Goal: Task Accomplishment & Management: Complete application form

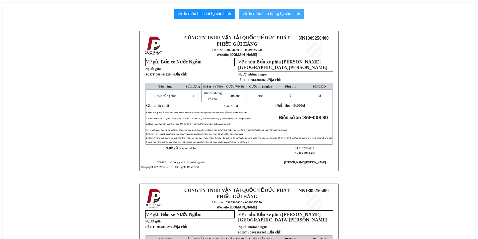
click at [296, 15] on span "In mẫu tem hàng tự cấu hình" at bounding box center [274, 14] width 51 height 6
click at [281, 13] on span "In mẫu tem hàng tự cấu hình" at bounding box center [274, 14] width 51 height 6
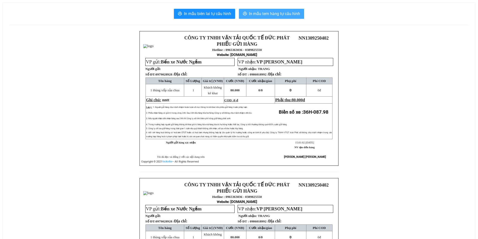
click at [287, 9] on button "In mẫu tem hàng tự cấu hình" at bounding box center [271, 14] width 65 height 10
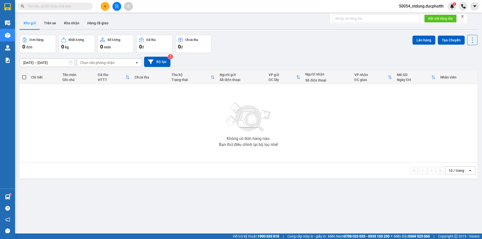
click at [107, 5] on button at bounding box center [105, 6] width 9 height 9
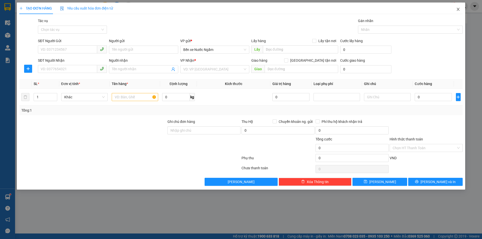
drag, startPoint x: 460, startPoint y: 8, endPoint x: 348, endPoint y: 17, distance: 113.1
click at [459, 8] on span "Close" at bounding box center [458, 10] width 14 height 14
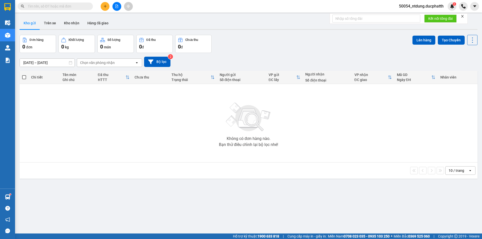
click at [118, 8] on icon "file-add" at bounding box center [117, 7] width 4 height 4
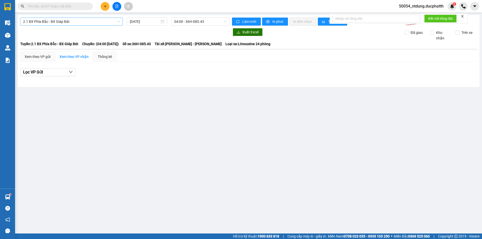
click at [69, 23] on span "2.1 BX Phía Bắc - BX Giáp Bát" at bounding box center [71, 22] width 97 height 8
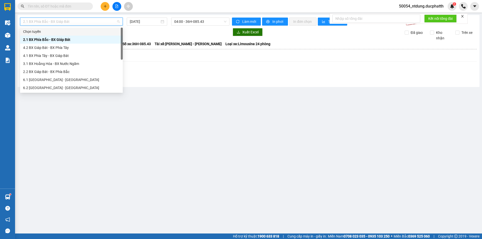
scroll to position [40, 0]
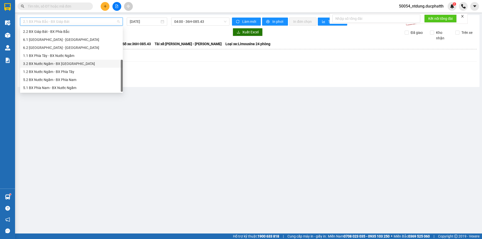
click at [62, 63] on div "3.2 BX Nước Ngầm - BX [GEOGRAPHIC_DATA]" at bounding box center [71, 64] width 97 height 6
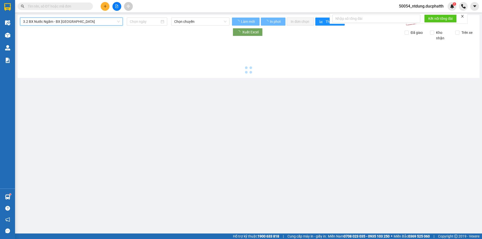
type input "[DATE]"
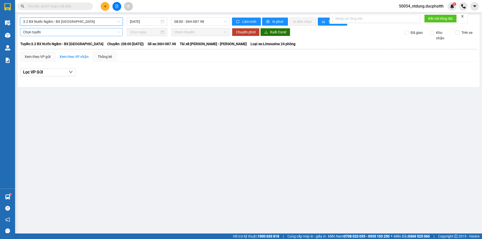
click at [75, 35] on span "Chọn tuyến" at bounding box center [71, 32] width 97 height 8
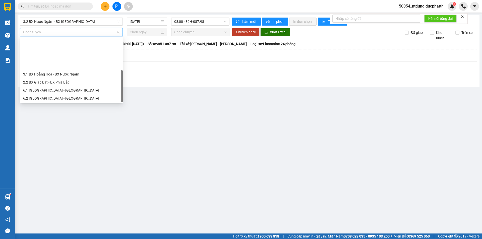
scroll to position [40, 0]
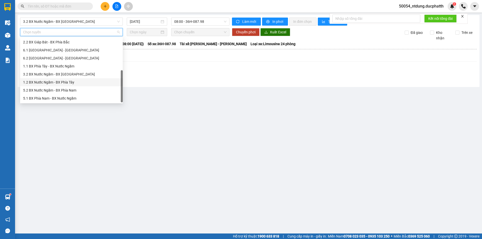
click at [59, 81] on div "1.2 BX Nước Ngầm - BX Phía Tây" at bounding box center [71, 83] width 97 height 6
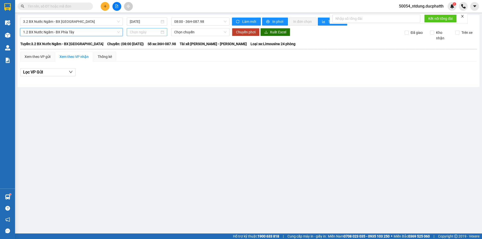
click at [138, 34] on input at bounding box center [145, 32] width 30 height 6
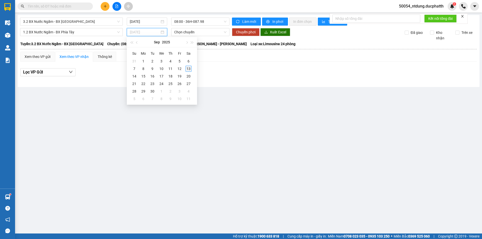
type input "[DATE]"
click at [188, 68] on div "13" at bounding box center [189, 69] width 6 height 6
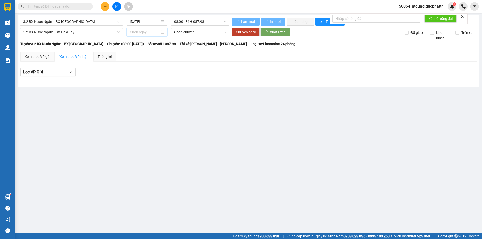
type input "13/09/2025"
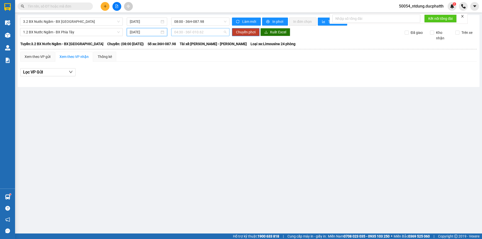
click at [193, 29] on span "04:30 - 36F-010.62" at bounding box center [200, 32] width 52 height 8
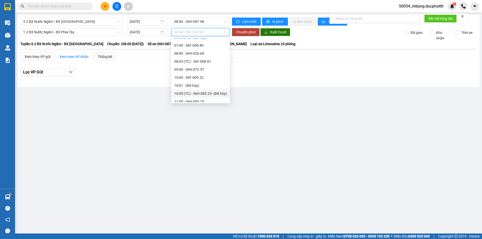
scroll to position [75, 0]
click at [206, 19] on span "08:00 - 36H-087.98" at bounding box center [200, 22] width 52 height 8
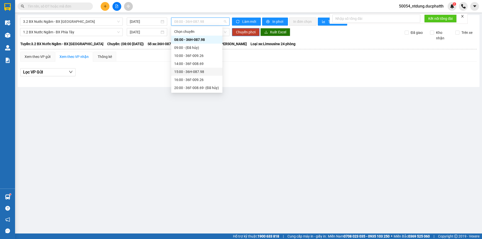
click at [192, 74] on div "15:00 - 36H-087.98" at bounding box center [196, 72] width 45 height 6
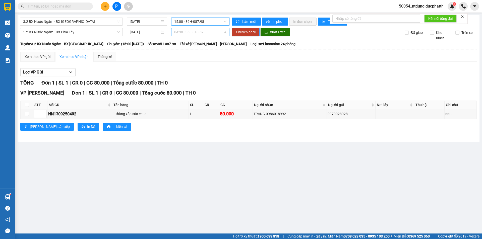
click at [197, 32] on span "04:30 - 36F-010.62" at bounding box center [200, 32] width 52 height 8
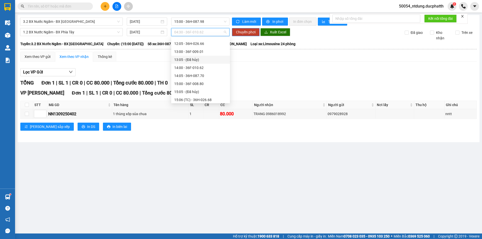
scroll to position [159, 0]
click at [197, 53] on div "15:00 - 36F-008.80" at bounding box center [200, 52] width 53 height 6
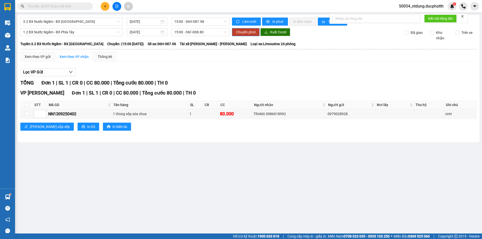
click at [256, 73] on div "Lọc VP Gửi" at bounding box center [248, 72] width 457 height 8
click at [27, 114] on input "checkbox" at bounding box center [27, 114] width 4 height 4
checkbox input "true"
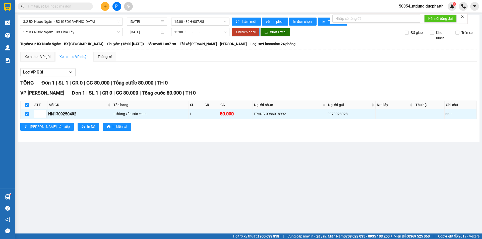
click at [250, 34] on span "Chuyển phơi" at bounding box center [246, 32] width 20 height 6
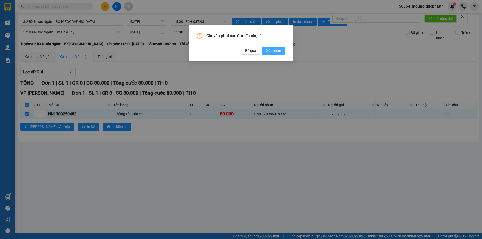
click at [280, 51] on span "Xác nhận" at bounding box center [273, 51] width 15 height 6
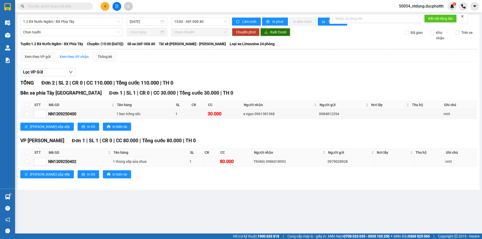
click at [74, 162] on div "NN1309250402" at bounding box center [79, 162] width 63 height 6
copy div "NN1309250402"
click at [62, 7] on input "text" at bounding box center [57, 7] width 59 height 6
paste input "NN1309250402"
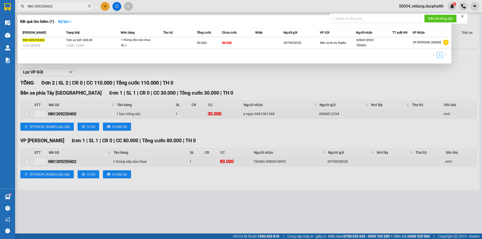
type input "NN1309250402"
click at [259, 40] on td at bounding box center [269, 43] width 28 height 12
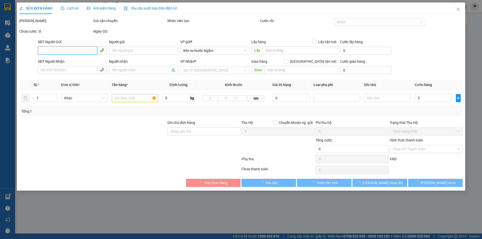
type input "0979028928"
type input "0986018992"
type input "TRANG"
type input "80.000"
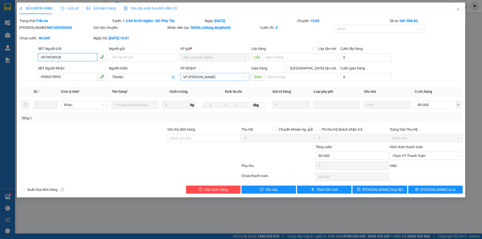
click at [208, 74] on span "VP Hoằng Kim" at bounding box center [214, 77] width 63 height 8
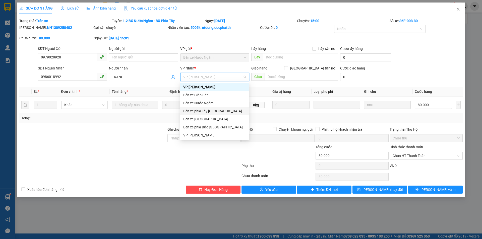
click at [215, 113] on div "Bến xe phía Tây Thanh Hóa" at bounding box center [214, 111] width 63 height 6
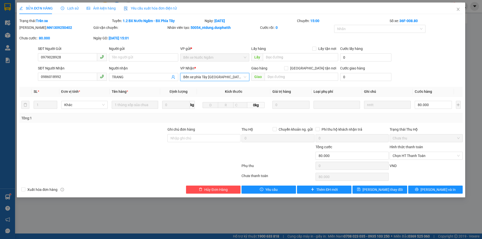
click at [211, 79] on span "Bến xe phía Tây Thanh Hóa" at bounding box center [214, 77] width 63 height 8
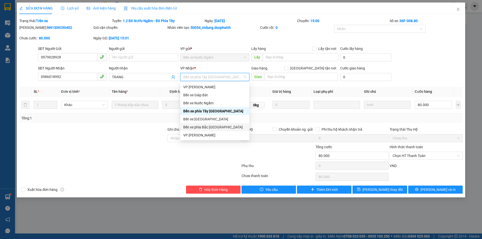
click at [208, 127] on div "Bến xe phía Bắc Thanh Hóa" at bounding box center [214, 128] width 63 height 6
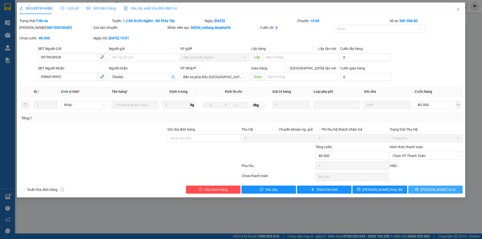
click at [423, 189] on button "Lưu và In" at bounding box center [435, 190] width 54 height 8
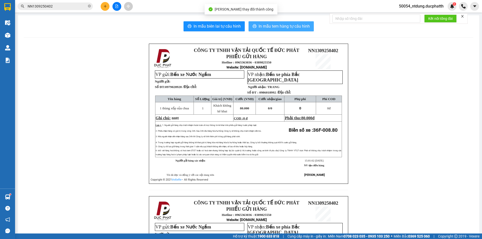
click at [293, 29] on span "In mẫu tem hàng tự cấu hình" at bounding box center [284, 26] width 51 height 6
